Goal: Task Accomplishment & Management: Complete application form

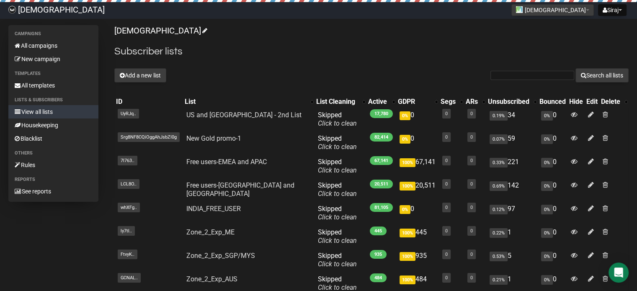
click at [40, 110] on link "View all lists" at bounding box center [53, 111] width 90 height 13
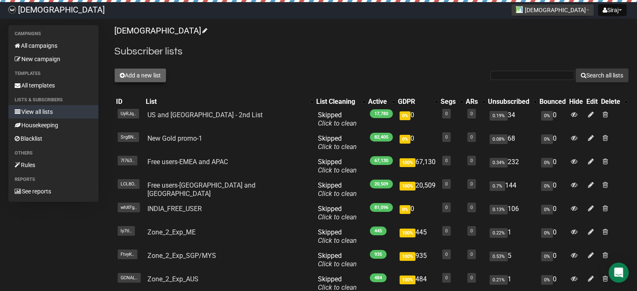
click at [123, 74] on icon at bounding box center [122, 75] width 5 height 6
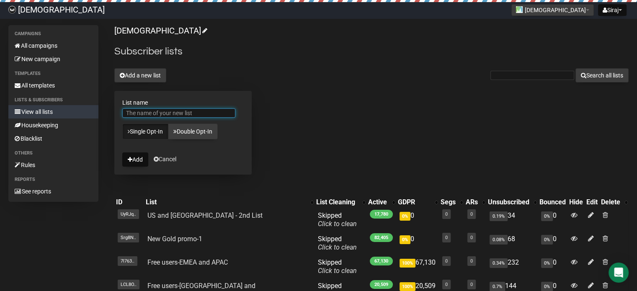
click at [148, 110] on input "List name" at bounding box center [178, 112] width 113 height 9
paste input "Gold Promo emailer-23Aug"
drag, startPoint x: 179, startPoint y: 112, endPoint x: 261, endPoint y: 114, distance: 82.1
click at [261, 114] on div "[DEMOGRAPHIC_DATA] Subscriber lists Add a new list Search all lists List name G…" at bounding box center [371, 250] width 514 height 451
drag, startPoint x: 139, startPoint y: 112, endPoint x: 143, endPoint y: 115, distance: 5.4
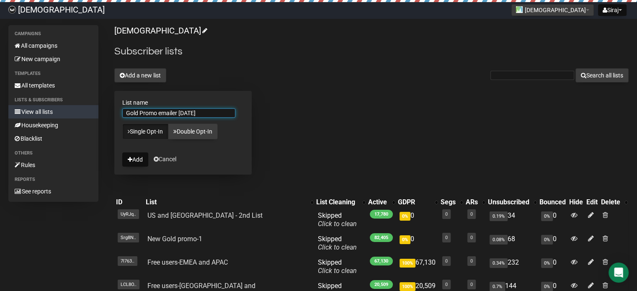
click at [139, 112] on input "Gold Promo emailer [DATE]" at bounding box center [178, 112] width 113 height 9
click at [160, 111] on input "Gold_Promo emailer [DATE]" at bounding box center [178, 112] width 113 height 9
click at [183, 114] on input "Gold_Promo_emailer [DATE]" at bounding box center [178, 112] width 113 height 9
click at [195, 112] on input "Gold_Promo_emailer _[DATE]" at bounding box center [178, 112] width 113 height 9
click at [193, 111] on input "Gold_Promo_emailer _[DATE]" at bounding box center [178, 112] width 113 height 9
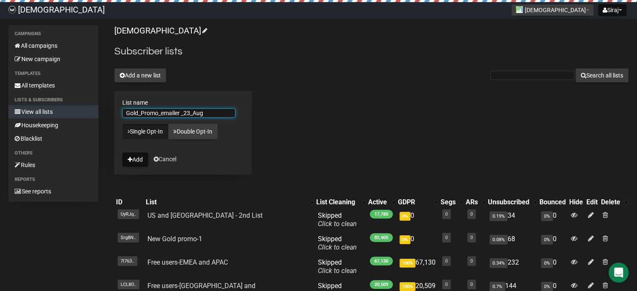
type input "Gold_Promo_emailer _23_Aug"
click at [371, 102] on div "[DEMOGRAPHIC_DATA] Subscriber lists Add a new list Search all lists List name G…" at bounding box center [371, 250] width 514 height 451
click at [137, 157] on button "Add" at bounding box center [135, 159] width 26 height 14
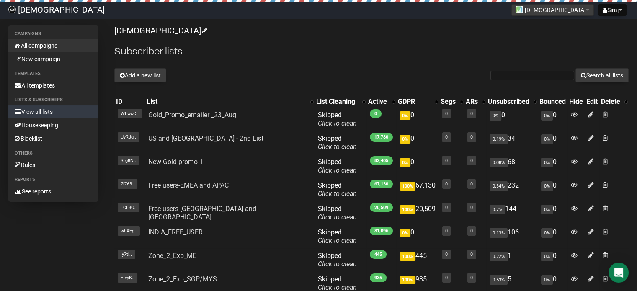
click at [46, 46] on link "All campaigns" at bounding box center [53, 45] width 90 height 13
